Goal: Task Accomplishment & Management: Complete application form

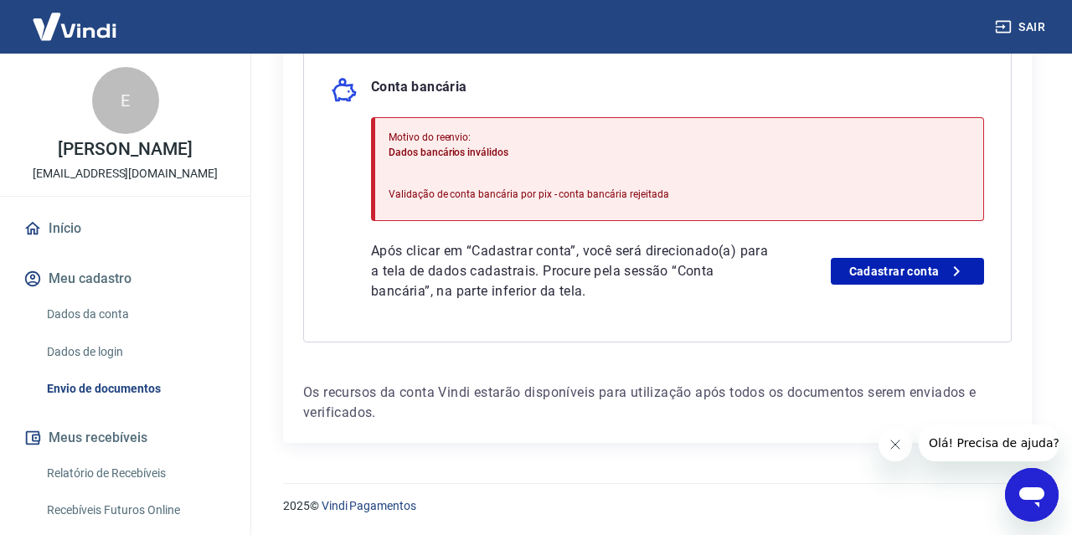
scroll to position [167, 0]
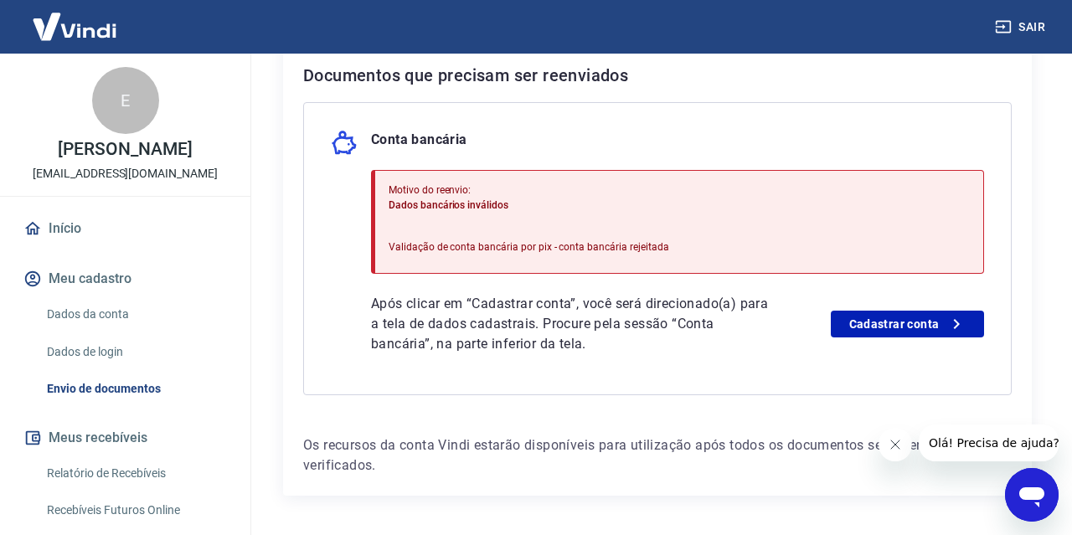
scroll to position [366, 0]
click at [905, 336] on link "Cadastrar conta" at bounding box center [907, 324] width 153 height 27
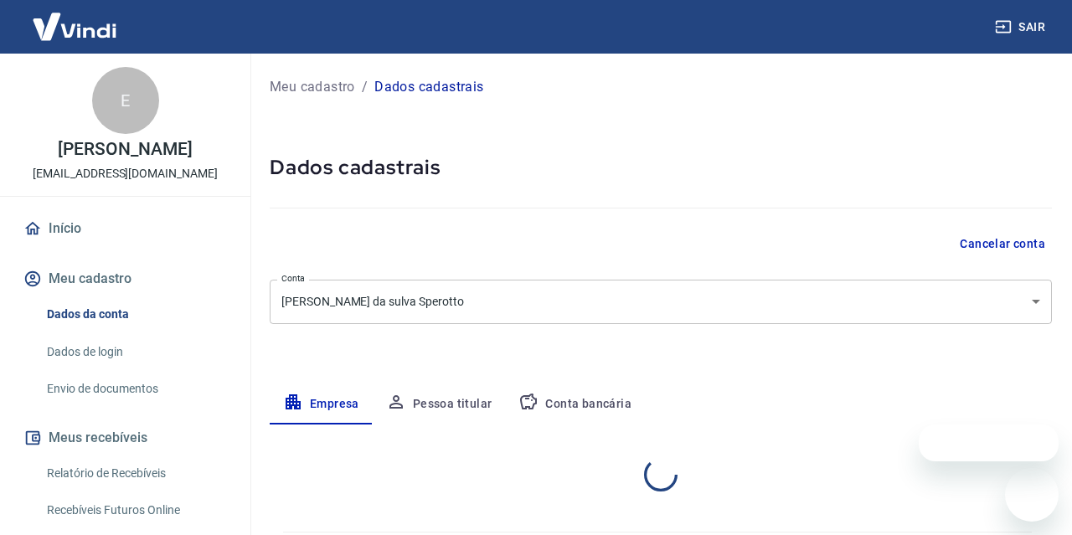
select select "SC"
select select "business"
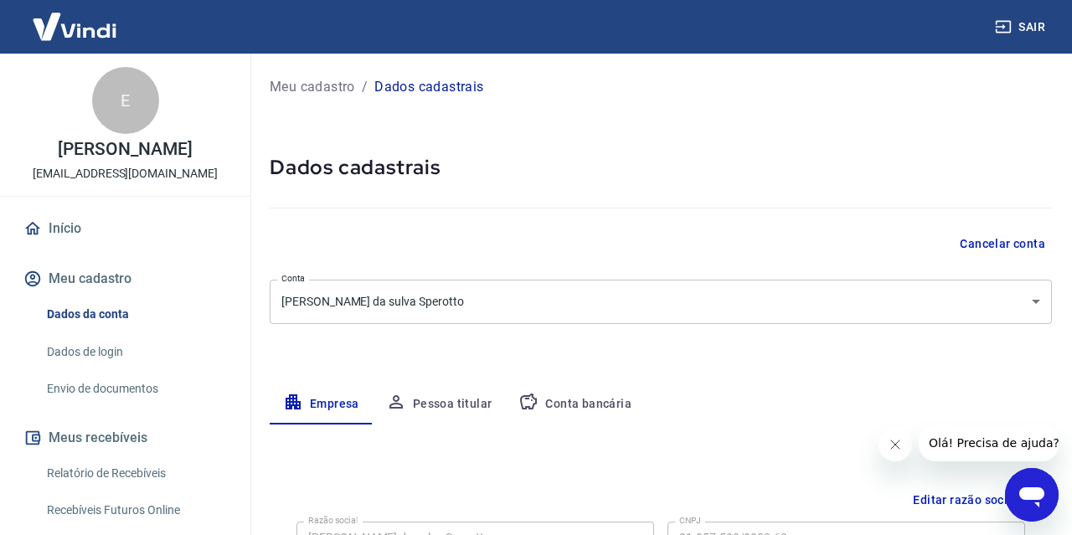
click at [463, 405] on button "Pessoa titular" at bounding box center [439, 404] width 133 height 40
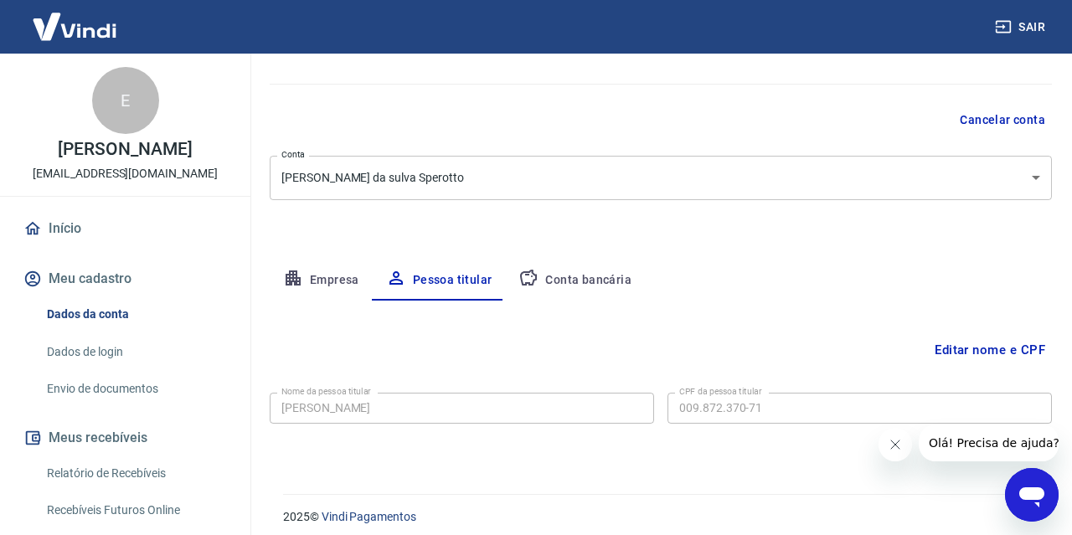
scroll to position [135, 0]
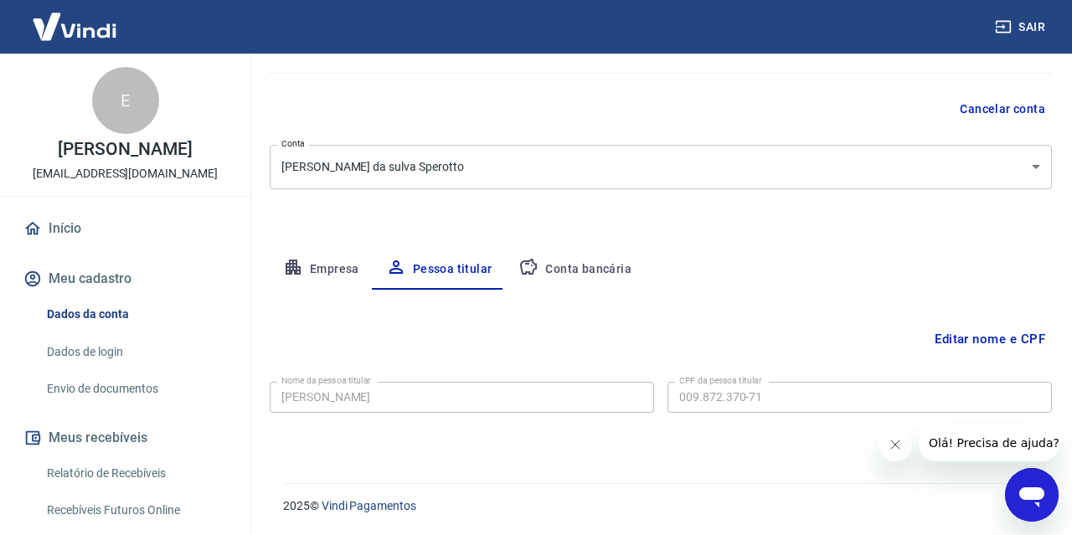
click at [321, 264] on button "Empresa" at bounding box center [321, 269] width 103 height 40
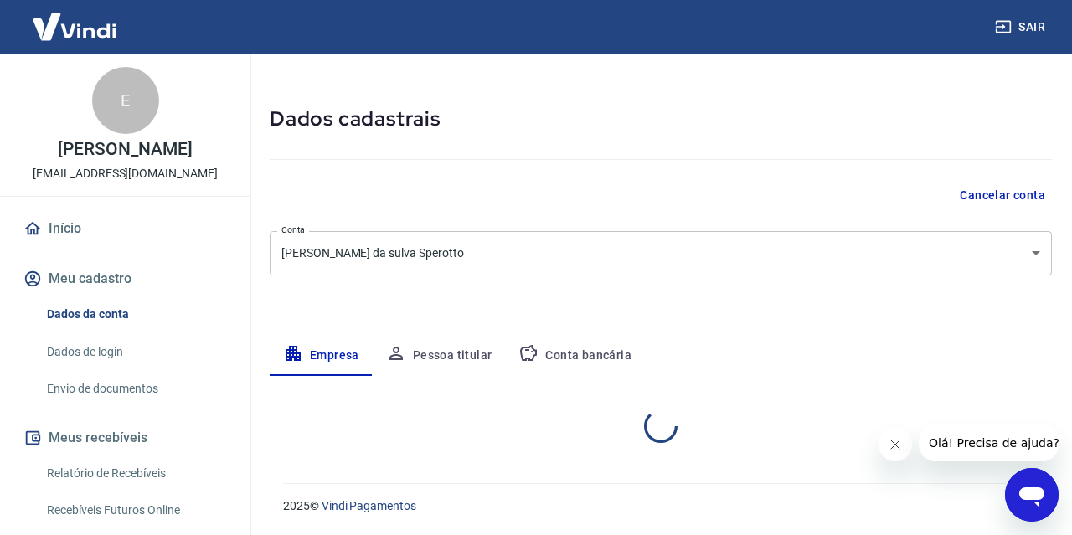
select select "SC"
select select "business"
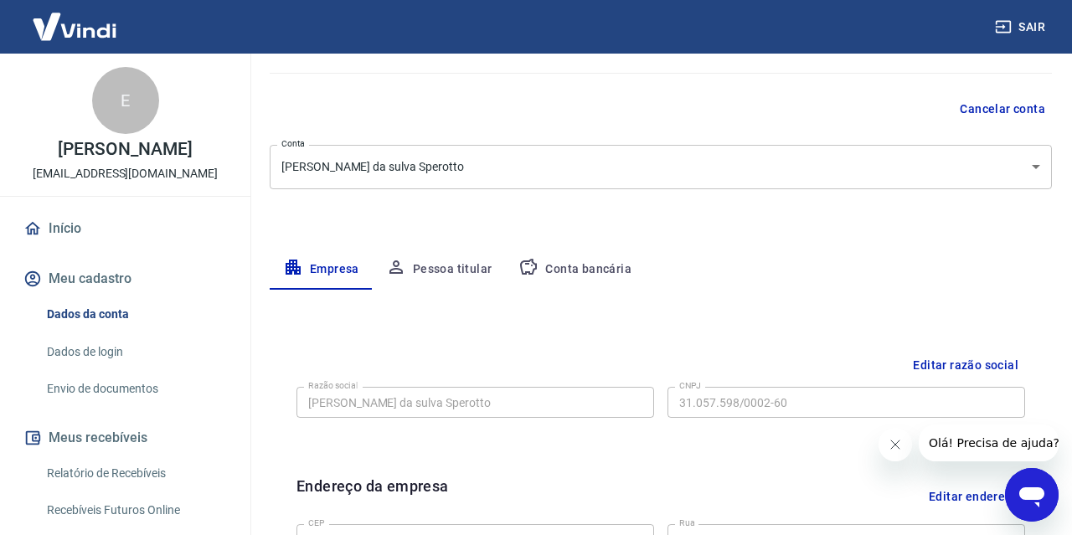
click at [972, 364] on button "Editar razão social" at bounding box center [965, 365] width 119 height 31
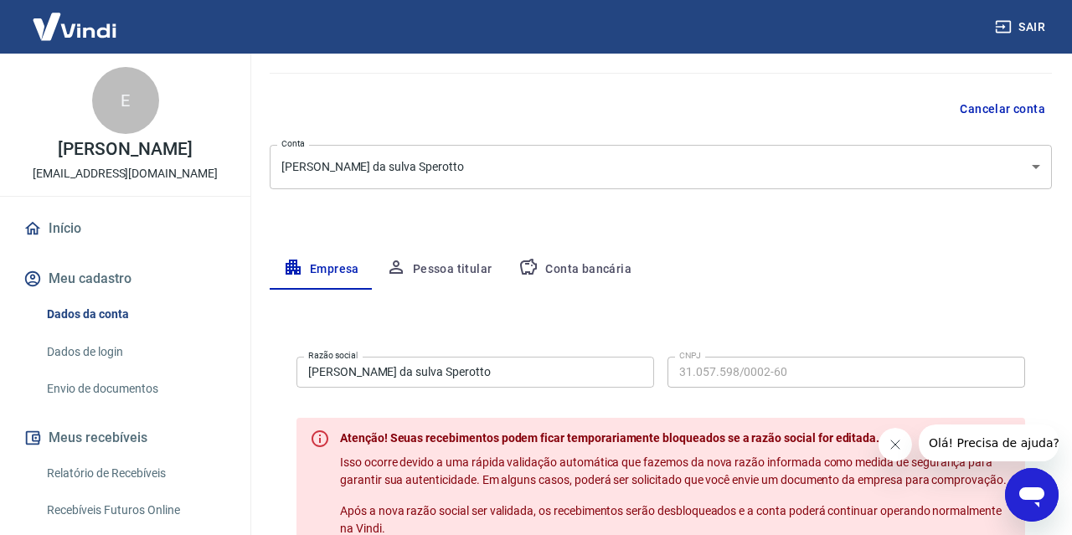
click at [384, 375] on input "[PERSON_NAME] da sulva Sperotto" at bounding box center [474, 372] width 357 height 31
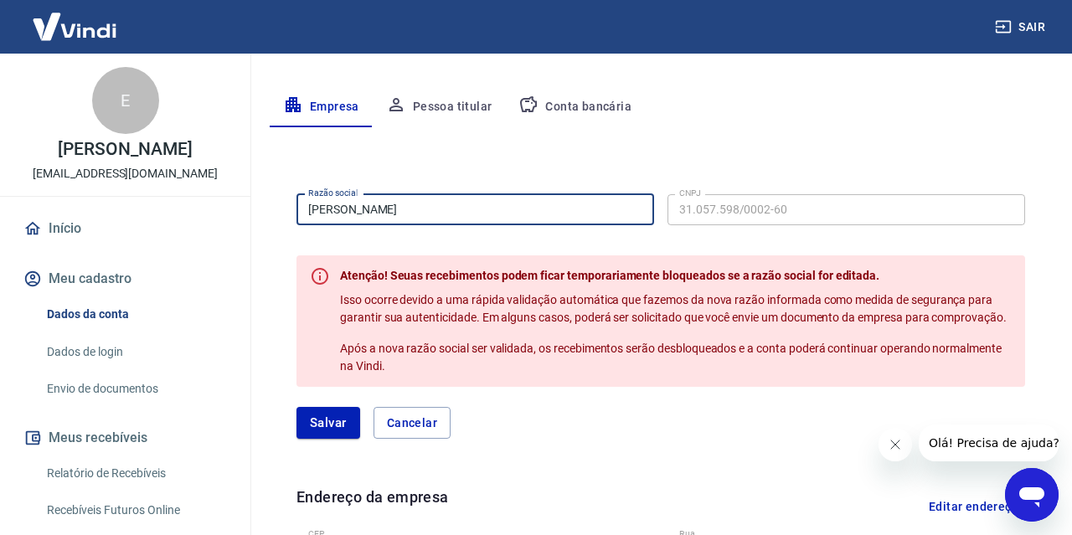
scroll to position [339, 0]
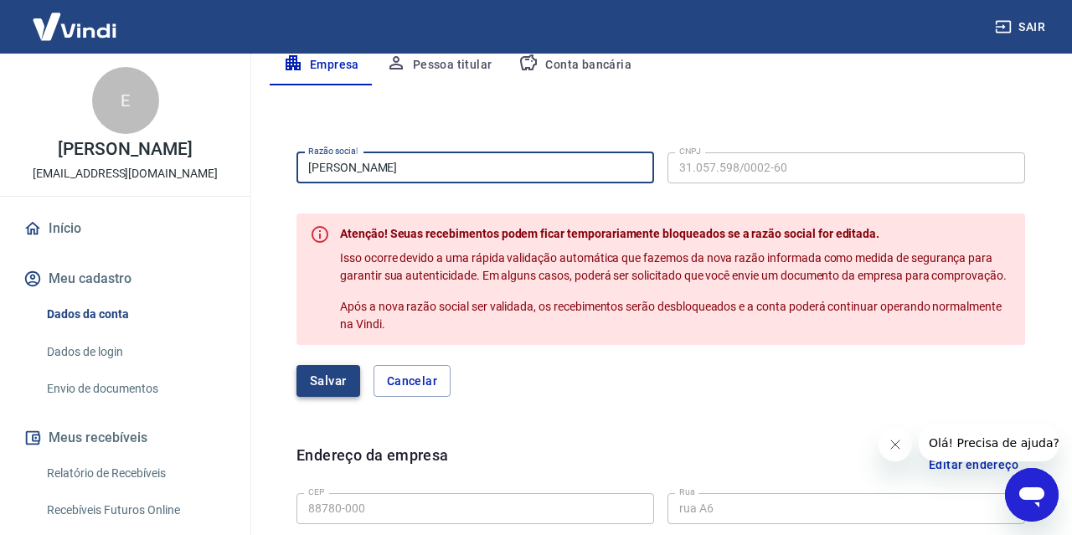
type input "[PERSON_NAME]"
click at [329, 377] on button "Salvar" at bounding box center [328, 381] width 64 height 32
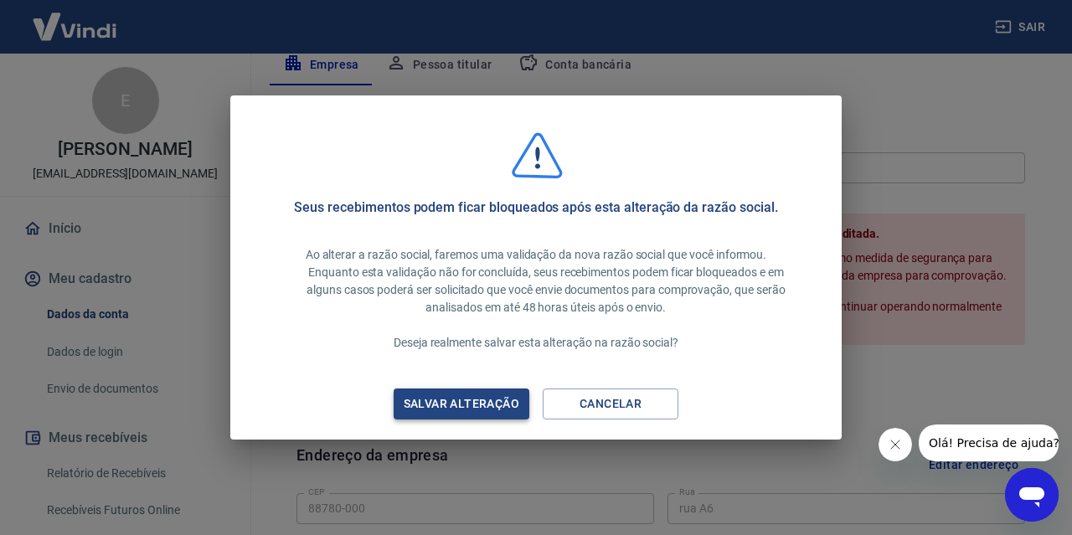
click at [497, 409] on div "Salvar alteração" at bounding box center [461, 403] width 156 height 21
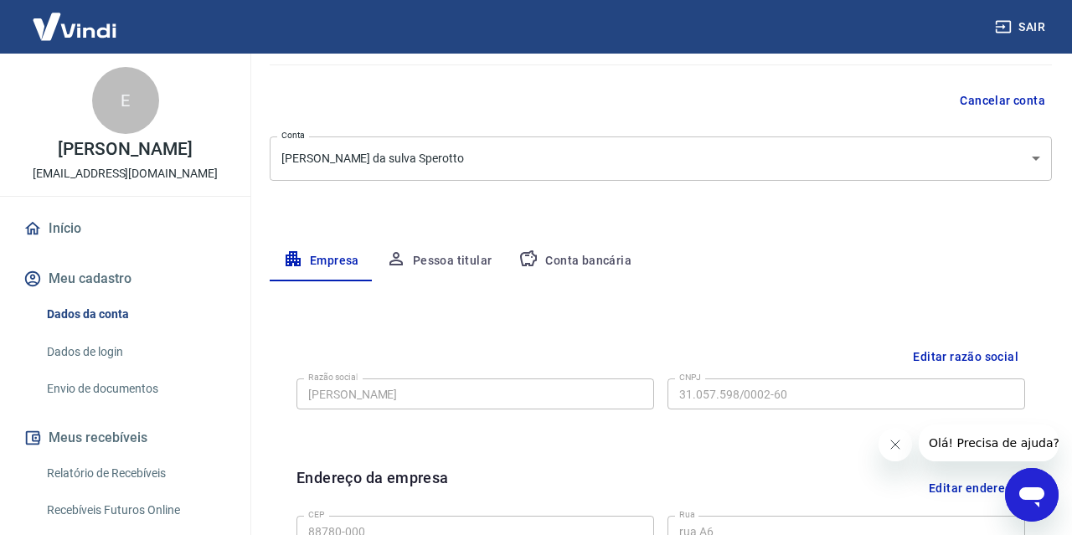
click at [593, 260] on button "Conta bancária" at bounding box center [575, 261] width 140 height 40
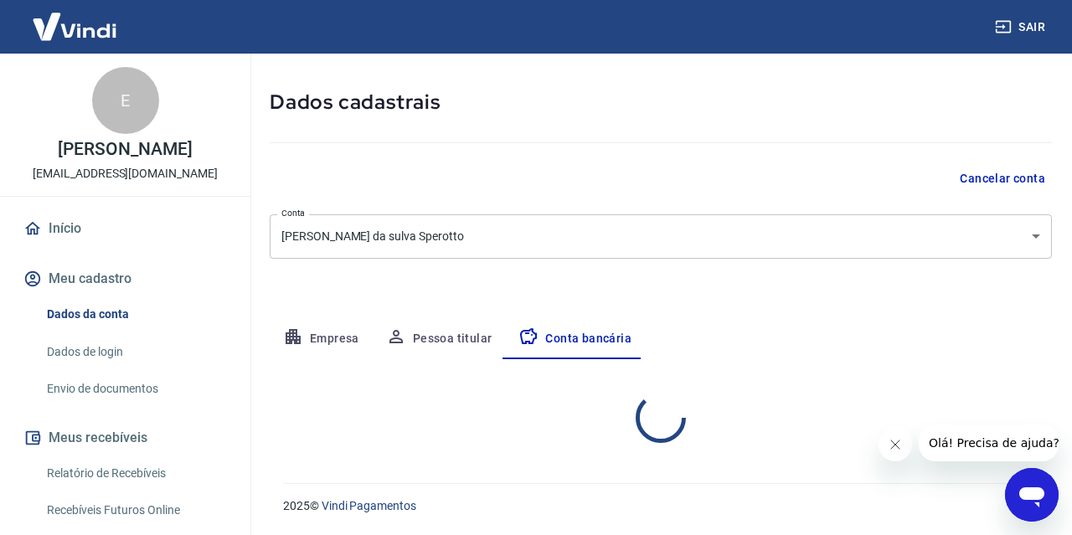
select select "1"
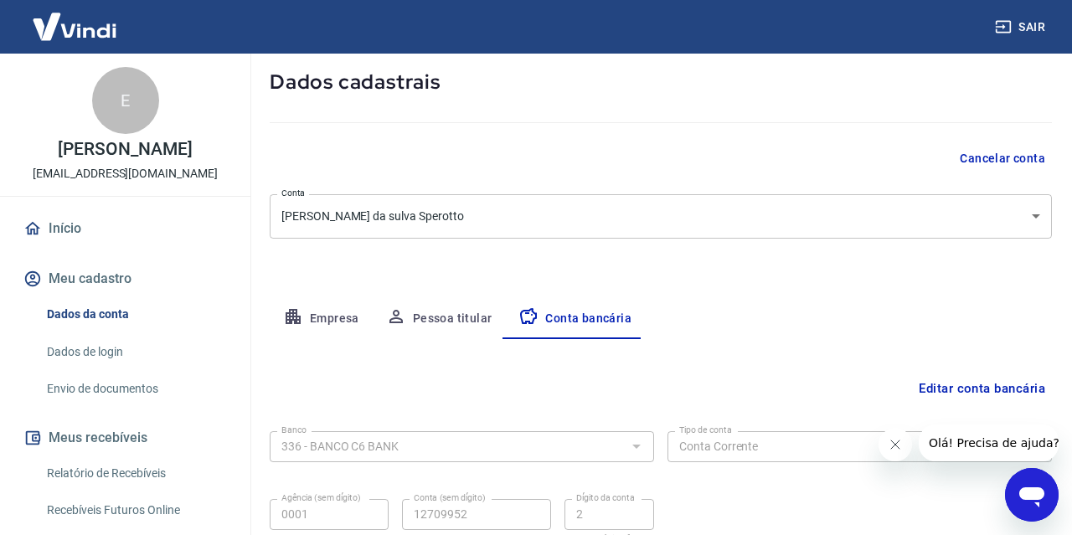
scroll to position [84, 0]
click at [61, 233] on link "Início" at bounding box center [125, 228] width 210 height 37
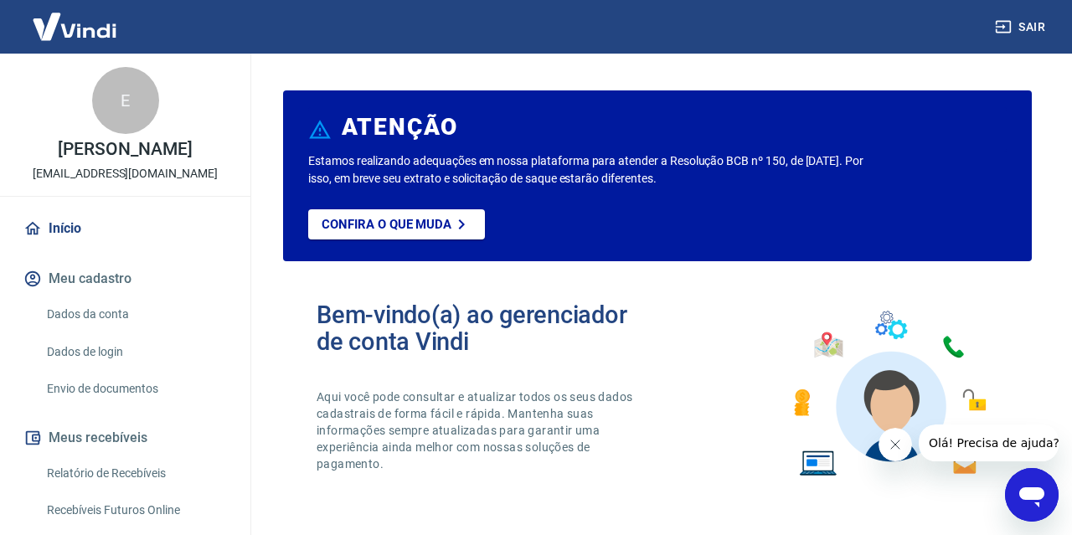
click at [89, 280] on button "Meu cadastro" at bounding box center [125, 278] width 210 height 37
click at [78, 307] on link "Dados da conta" at bounding box center [135, 314] width 190 height 34
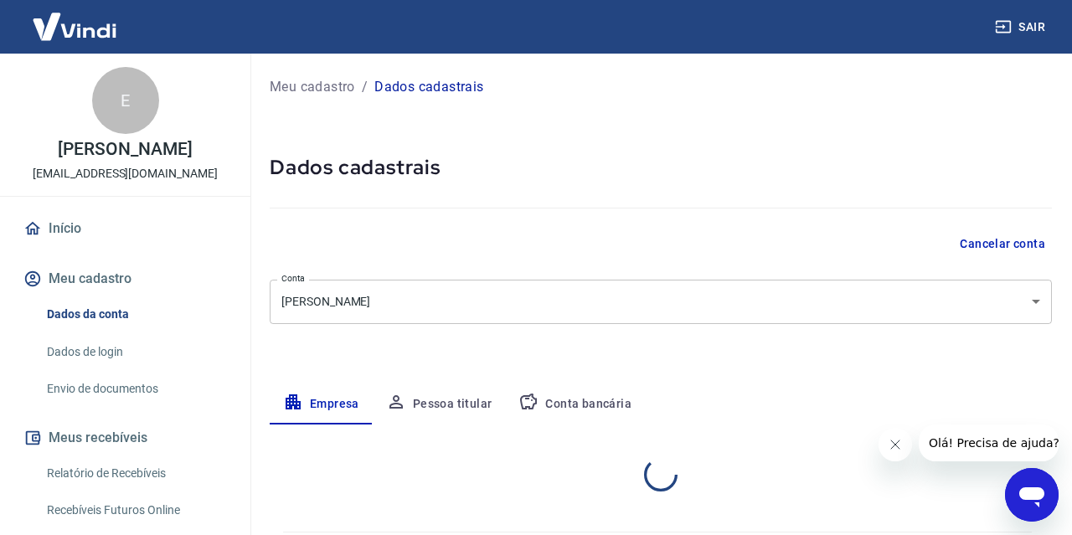
select select "SC"
select select "business"
click at [575, 405] on button "Conta bancária" at bounding box center [575, 404] width 140 height 40
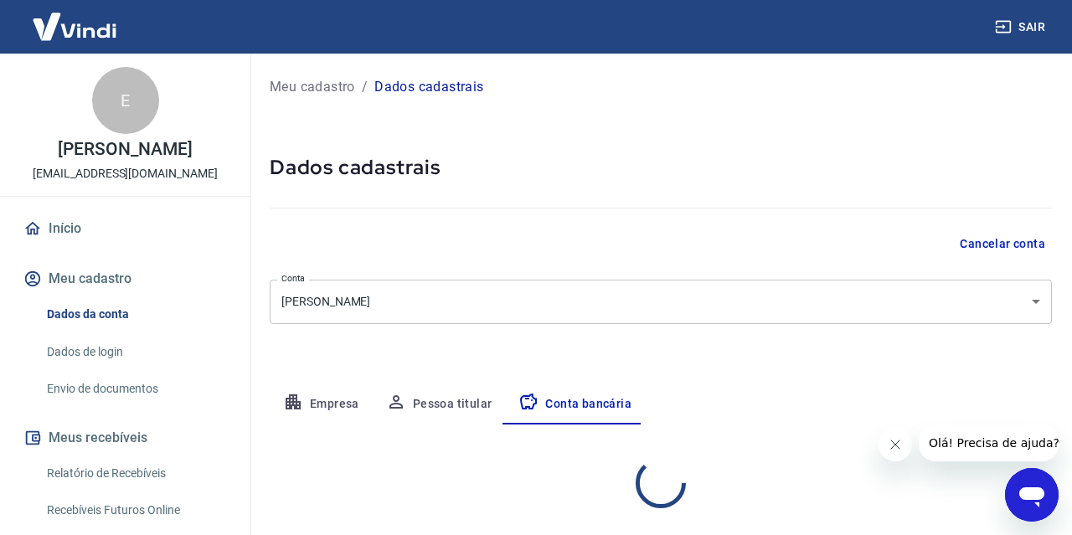
select select "1"
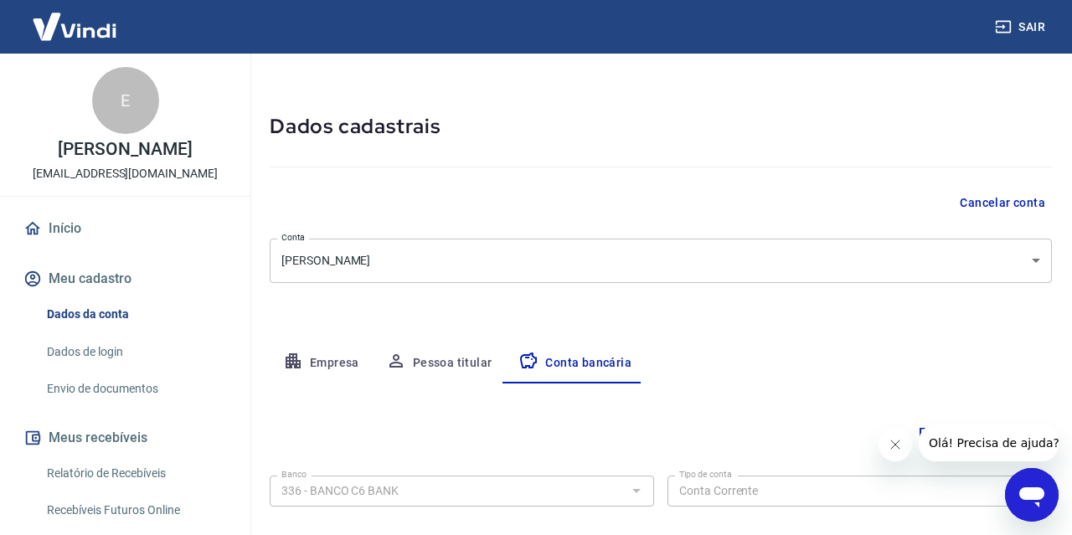
scroll to position [49, 0]
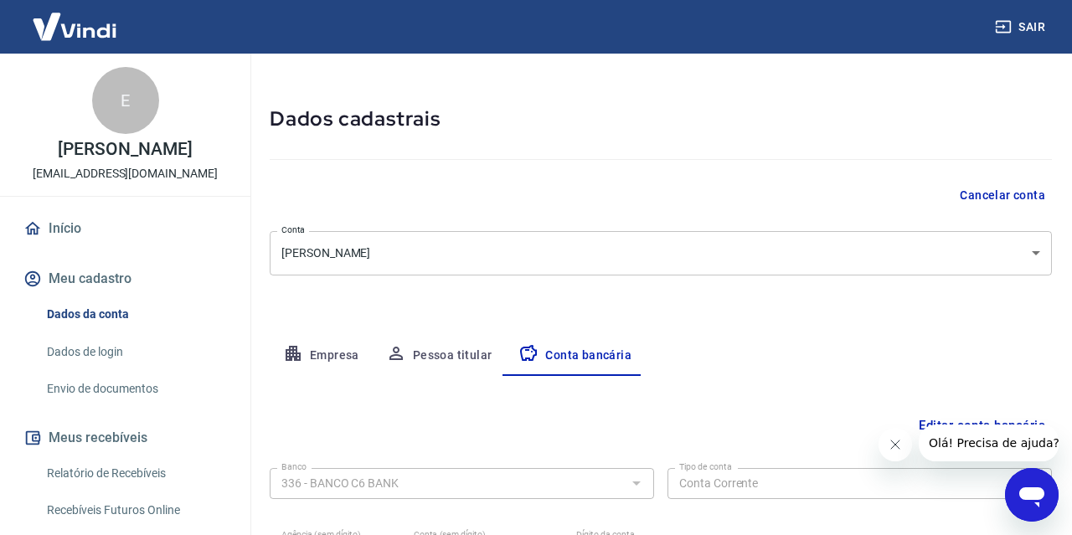
click at [477, 357] on button "Pessoa titular" at bounding box center [439, 356] width 133 height 40
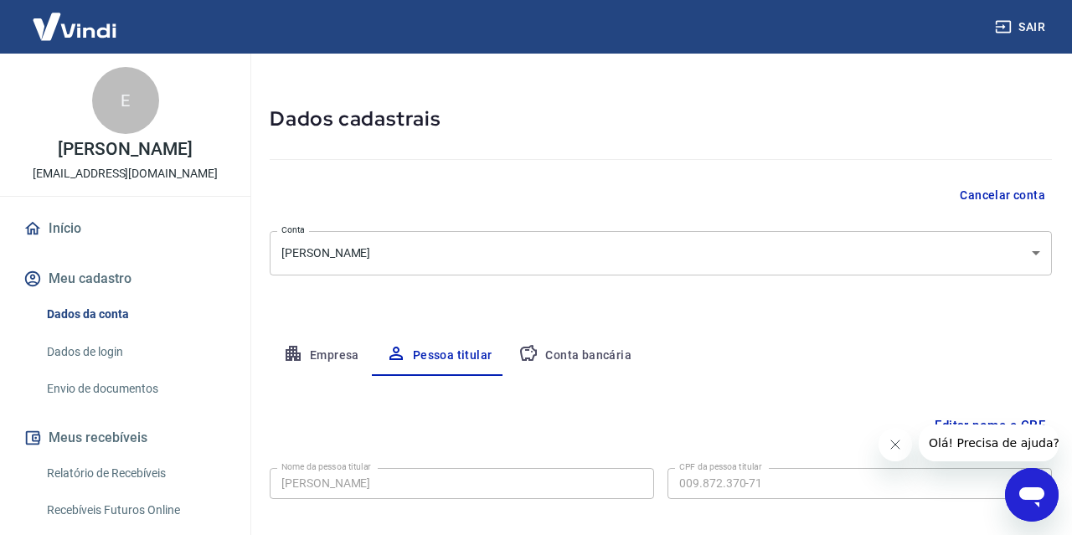
scroll to position [135, 0]
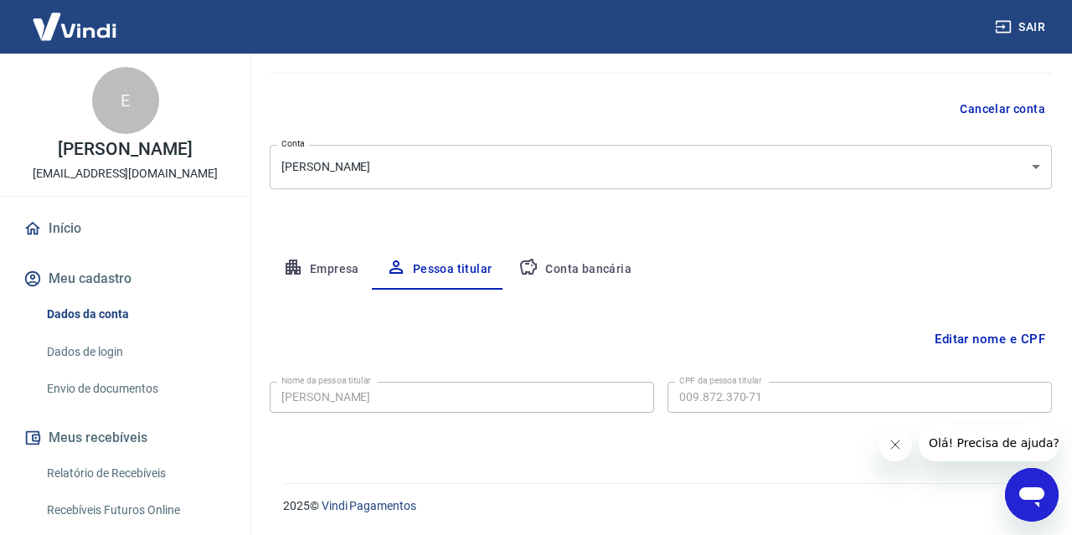
click at [314, 268] on button "Empresa" at bounding box center [321, 269] width 103 height 40
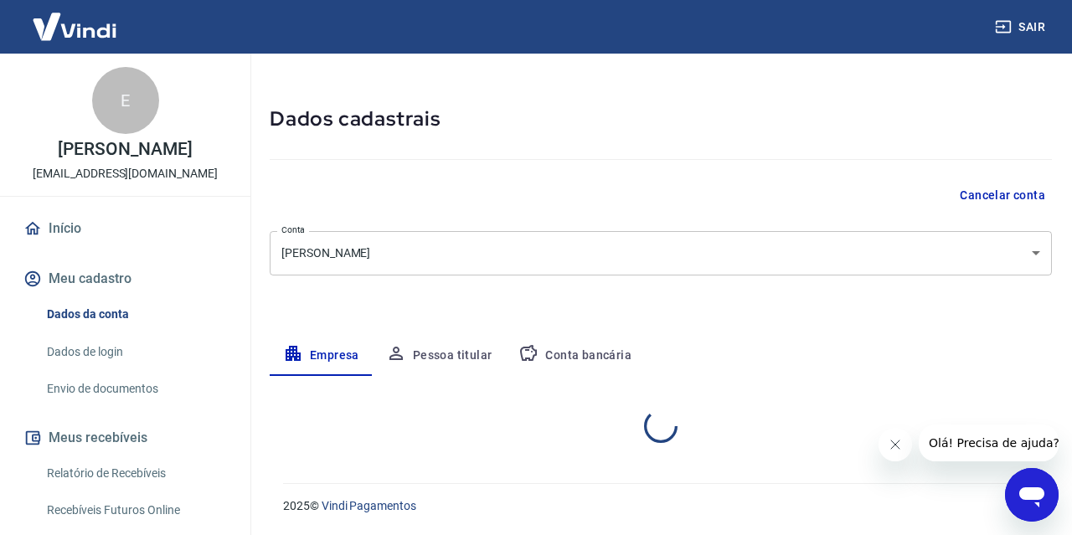
select select "SC"
select select "business"
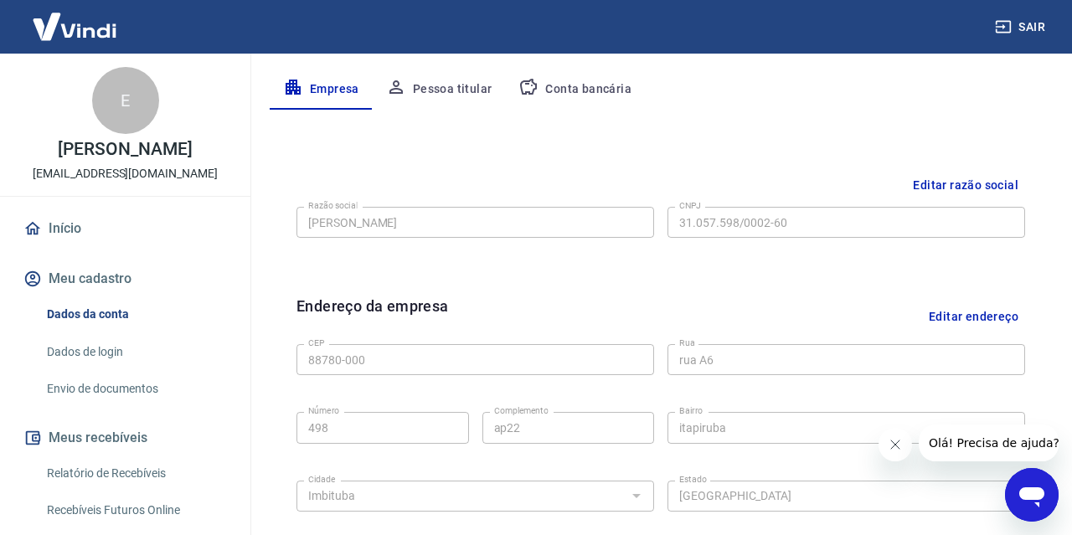
scroll to position [0, 0]
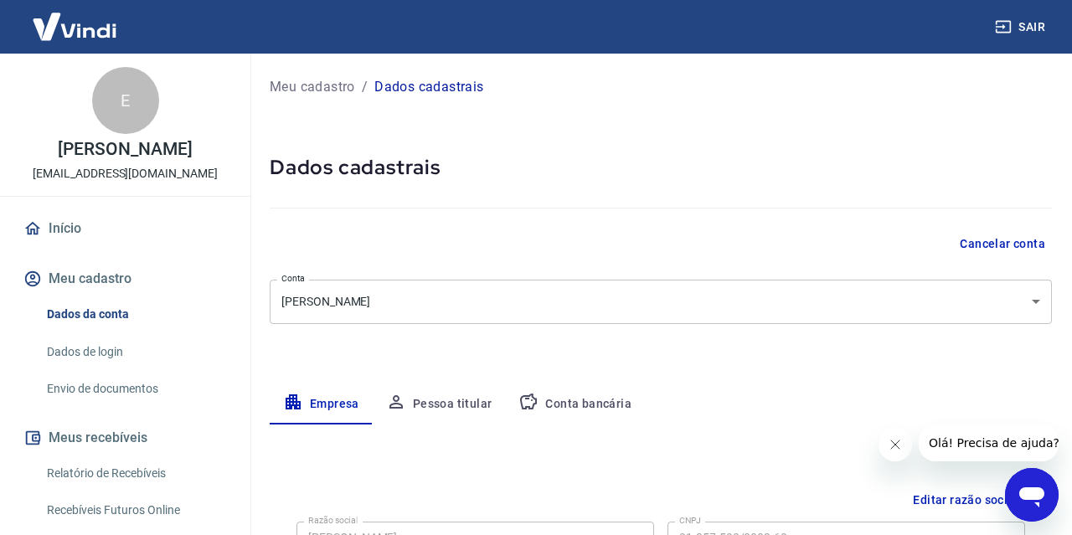
click at [84, 33] on img at bounding box center [74, 26] width 109 height 51
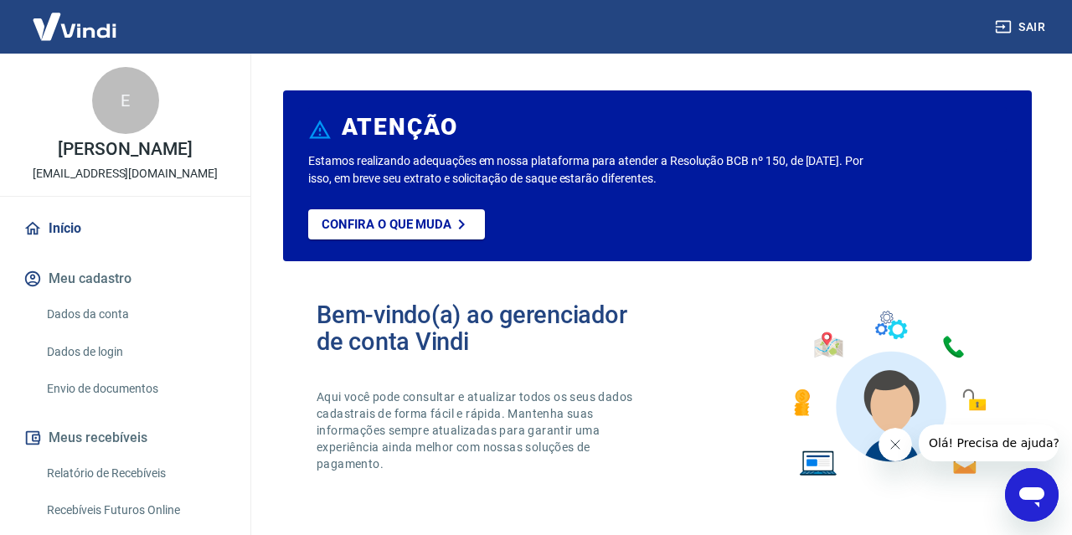
scroll to position [33, 0]
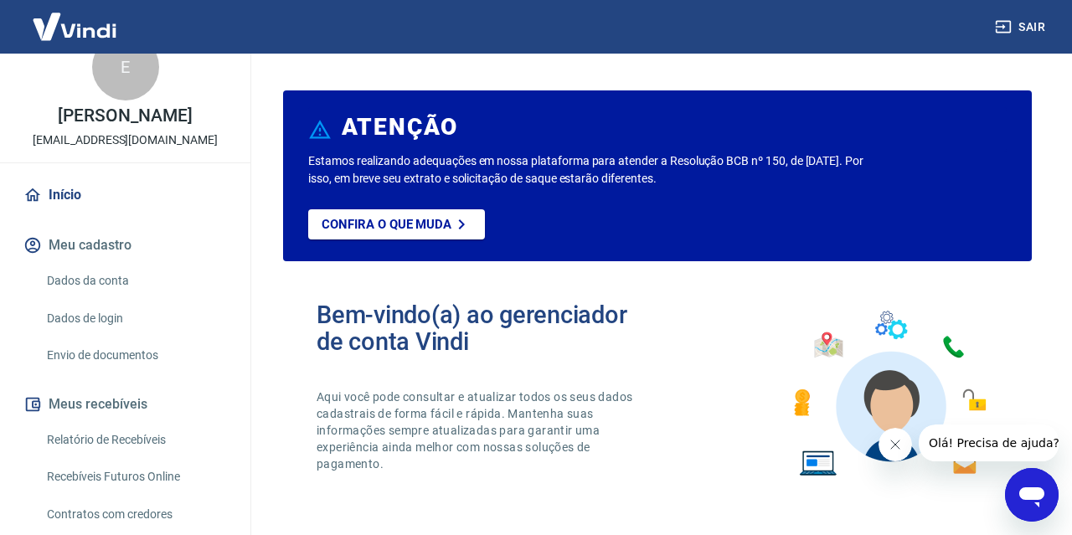
click at [125, 344] on link "Envio de documentos" at bounding box center [135, 355] width 190 height 34
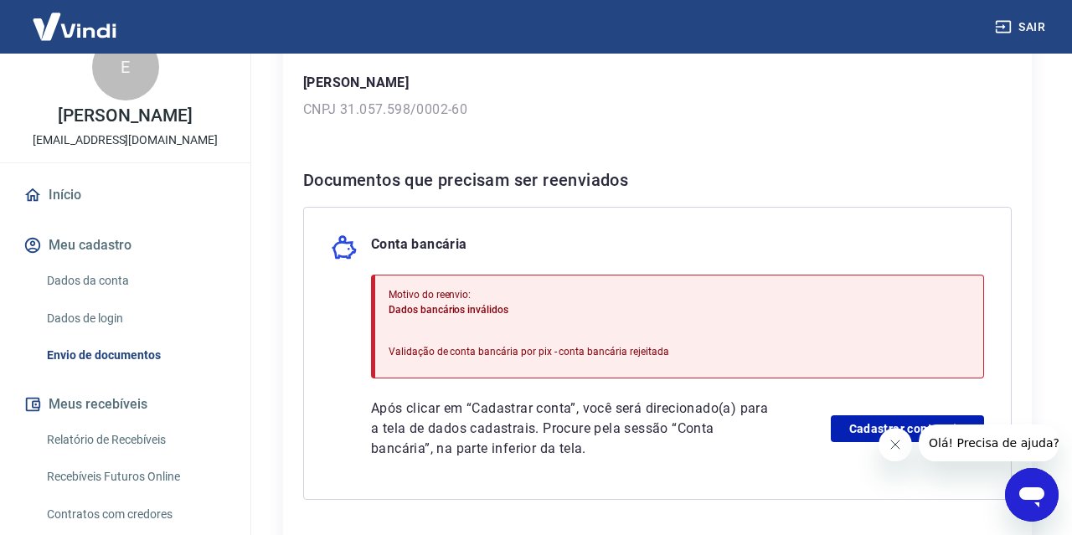
scroll to position [264, 0]
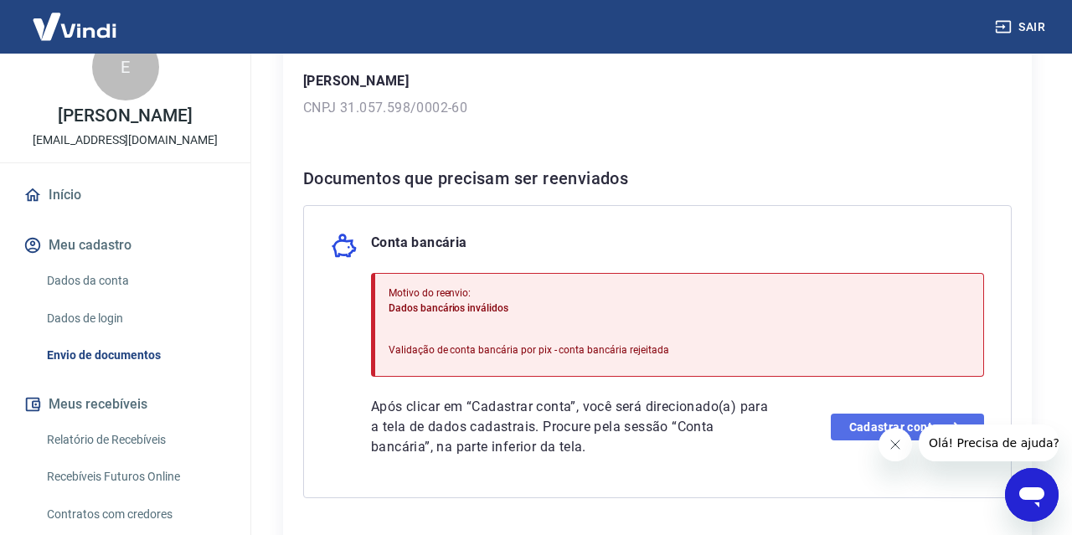
click at [841, 417] on link "Cadastrar conta" at bounding box center [907, 427] width 153 height 27
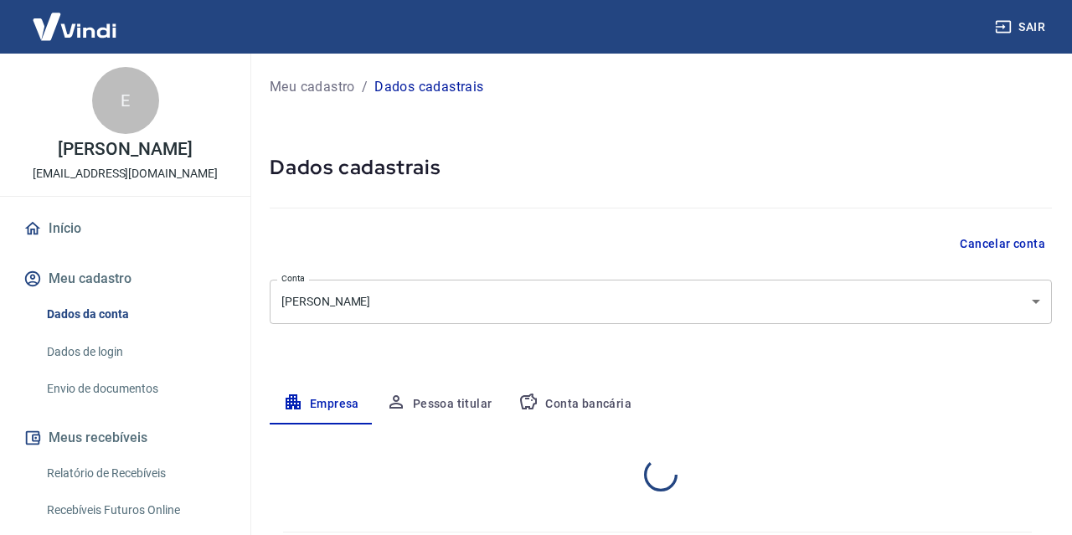
select select "SC"
select select "business"
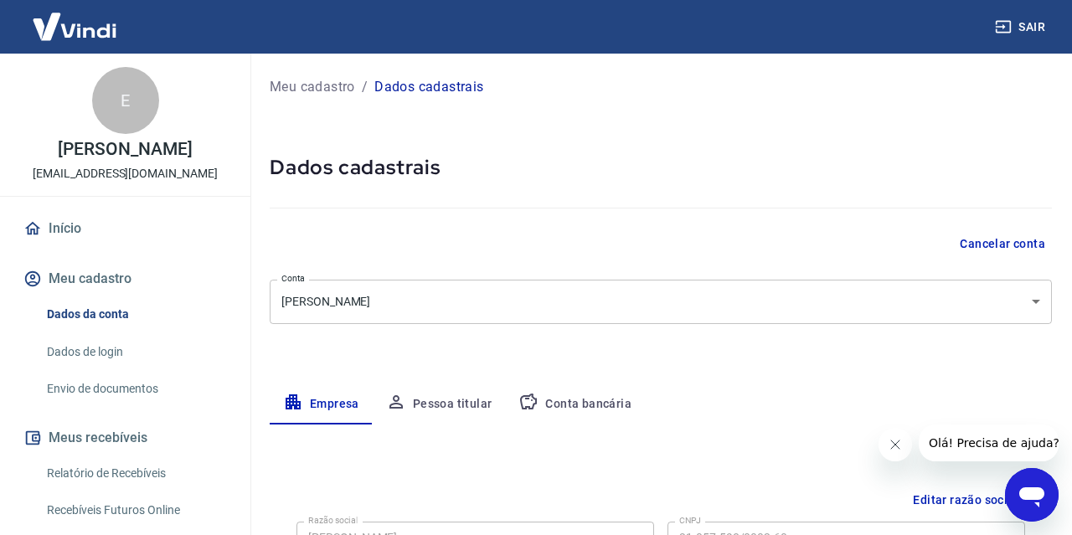
scroll to position [60, 0]
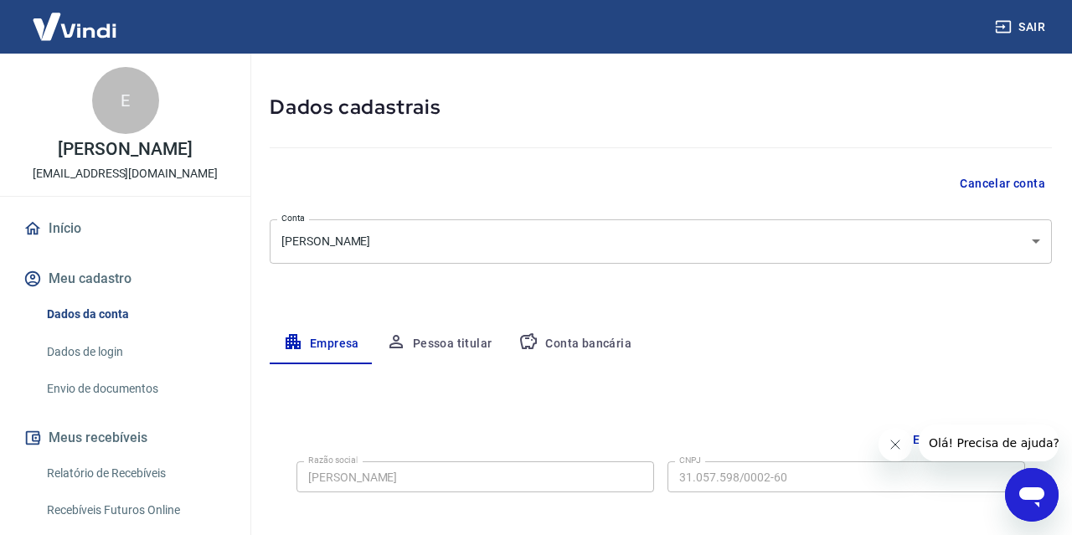
click at [549, 339] on button "Conta bancária" at bounding box center [575, 344] width 140 height 40
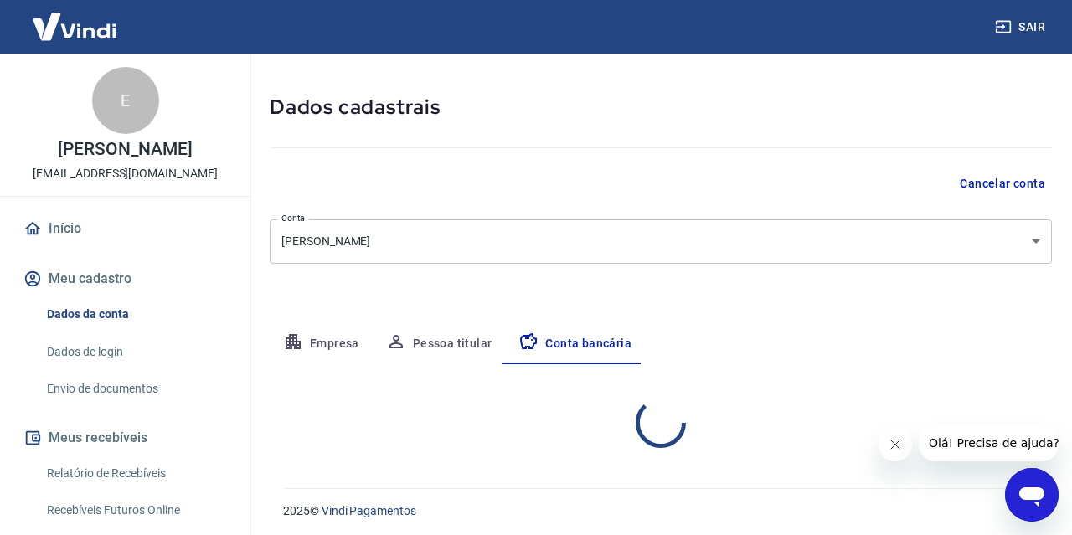
select select "1"
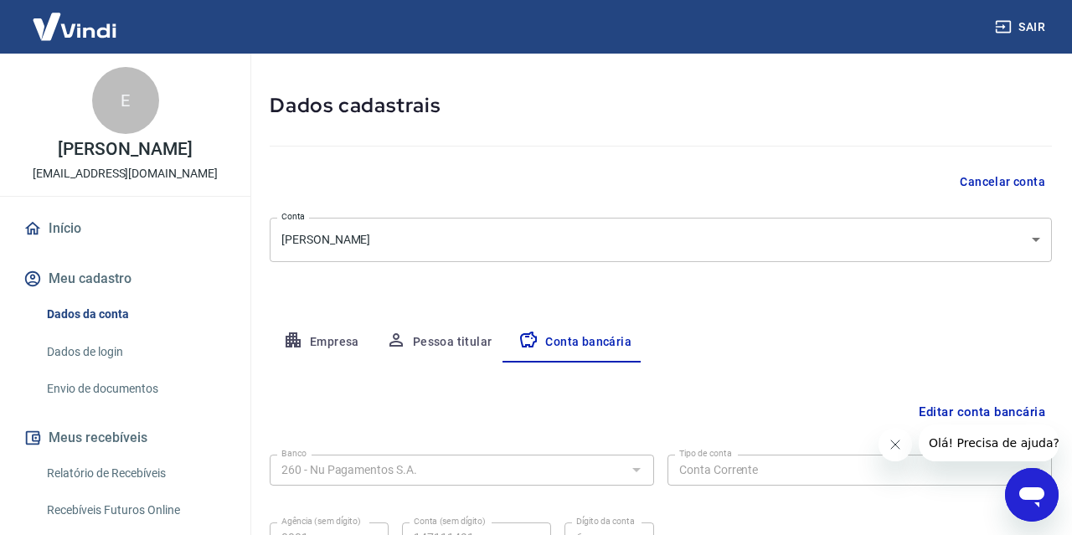
scroll to position [0, 0]
